Goal: Navigation & Orientation: Find specific page/section

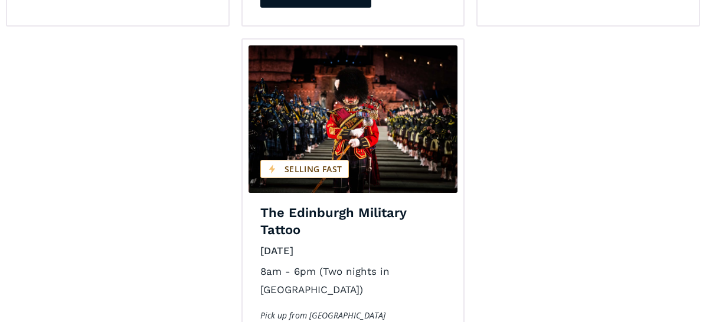
scroll to position [2537, 0]
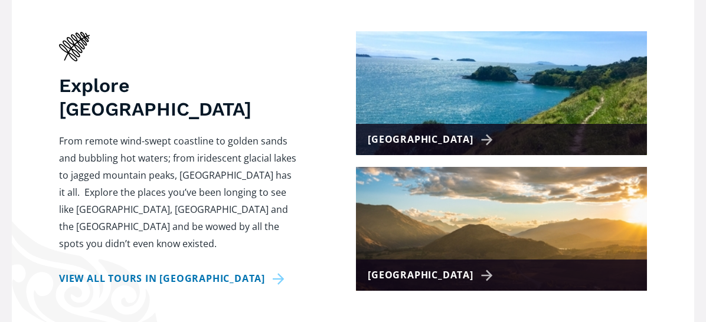
scroll to position [531, 0]
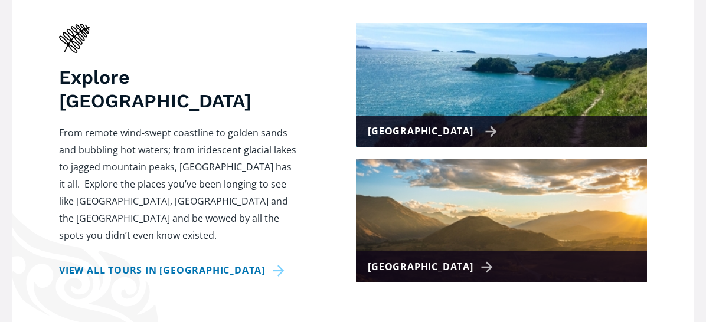
click at [465, 123] on div "North Island" at bounding box center [432, 131] width 129 height 17
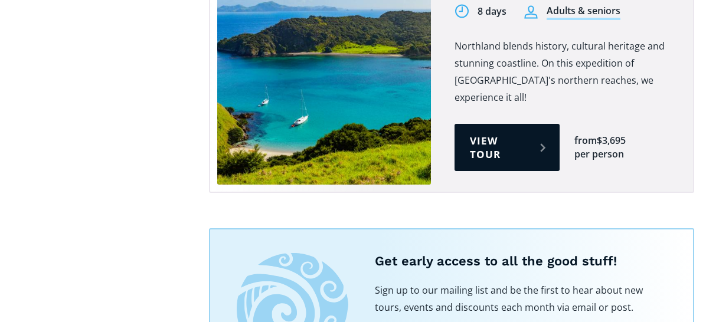
scroll to position [2301, 0]
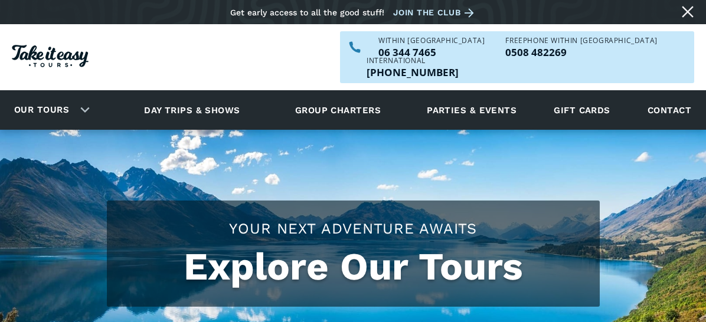
scroll to position [531, 0]
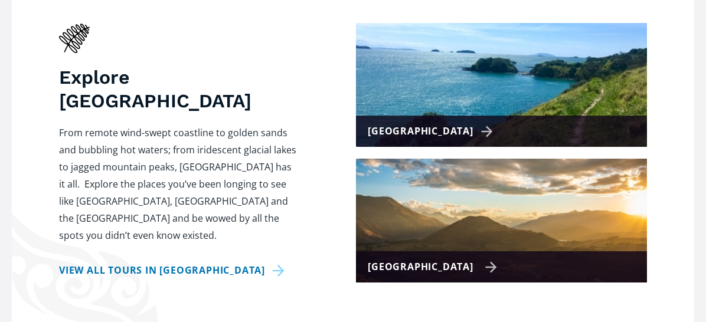
click at [465, 258] on div "[GEOGRAPHIC_DATA]" at bounding box center [432, 266] width 129 height 17
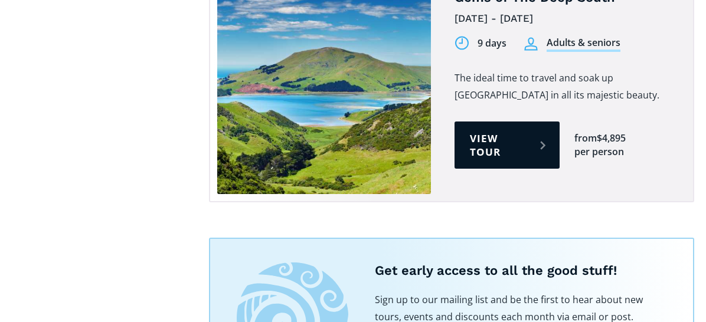
scroll to position [1464, 0]
